Goal: Task Accomplishment & Management: Manage account settings

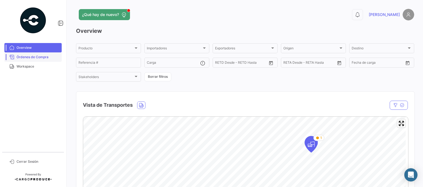
click at [27, 54] on span "Órdenes de Compra" at bounding box center [38, 56] width 43 height 5
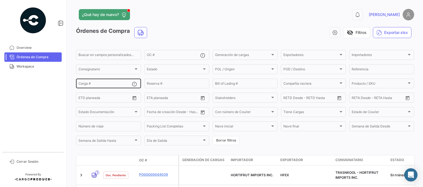
click at [116, 84] on input "Carga #" at bounding box center [104, 84] width 53 height 4
paste input "Buenas tardes. Comparto CCP. ¡Saludos!"
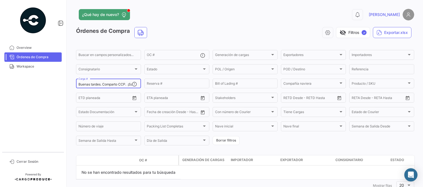
click at [122, 84] on input "Buenas tardes. Comparto CCP. ¡Saludos!" at bounding box center [104, 84] width 53 height 4
drag, startPoint x: 78, startPoint y: 84, endPoint x: 28, endPoint y: 84, distance: 50.4
click at [28, 84] on mat-sidenav-container "Overview Órdenes de Compra Workspace Cerrar Sesión ¿Qué hay de nuevo? 0 [PERSON…" at bounding box center [211, 93] width 423 height 187
type input "Saludos!"
drag, startPoint x: 79, startPoint y: 83, endPoint x: 48, endPoint y: 79, distance: 31.1
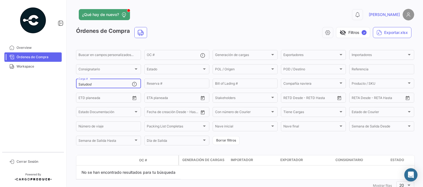
click at [51, 82] on mat-sidenav-container "Overview Órdenes de Compra Workspace Cerrar Sesión ¿Qué hay de nuevo? 0 [PERSON…" at bounding box center [211, 93] width 423 height 187
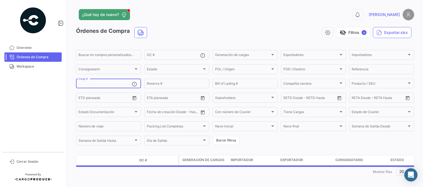
paste input "2526-T-0614"
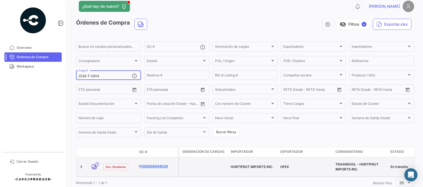
scroll to position [23, 0]
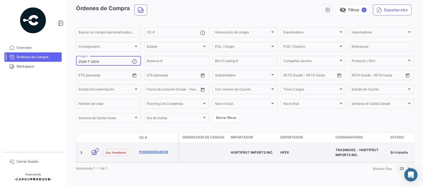
type input "2526-T-0614"
click at [153, 150] on link "PO00000044039" at bounding box center [157, 151] width 37 height 5
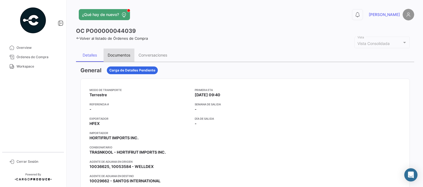
click at [121, 57] on div "Documentos" at bounding box center [118, 54] width 31 height 13
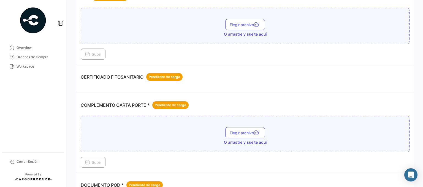
scroll to position [83, 0]
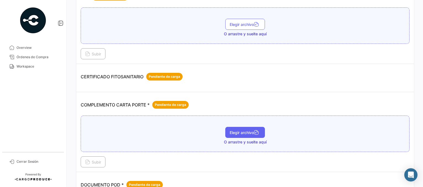
click at [242, 135] on button "Elegir archivo" at bounding box center [245, 132] width 40 height 11
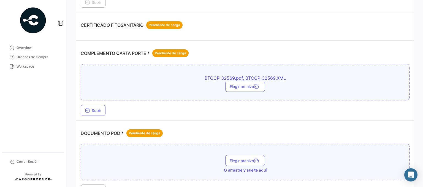
scroll to position [138, 0]
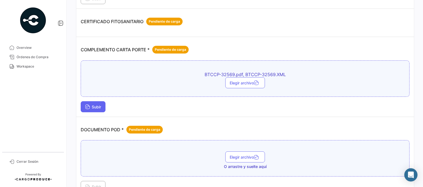
click at [91, 101] on button "Subir" at bounding box center [93, 106] width 25 height 11
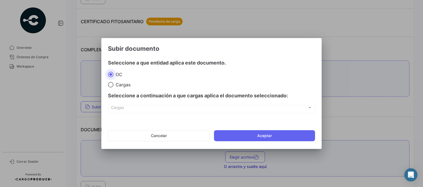
click at [119, 84] on span "Cargas" at bounding box center [121, 85] width 17 height 6
click at [113, 84] on input "Cargas" at bounding box center [111, 85] width 6 height 6
radio input "true"
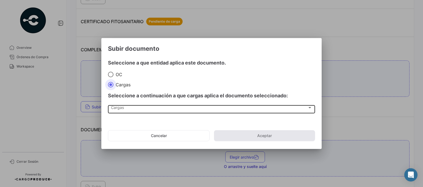
click at [131, 113] on div "Cargas Cargas" at bounding box center [211, 108] width 201 height 9
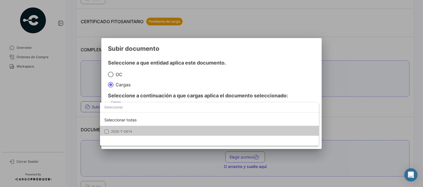
click at [107, 131] on mat-pseudo-checkbox at bounding box center [106, 131] width 4 height 4
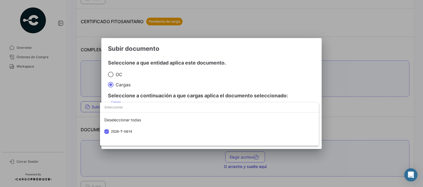
click at [225, 80] on div at bounding box center [211, 93] width 423 height 187
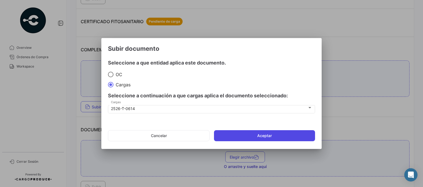
click at [268, 135] on button "Aceptar" at bounding box center [264, 135] width 101 height 11
